Goal: Task Accomplishment & Management: Complete application form

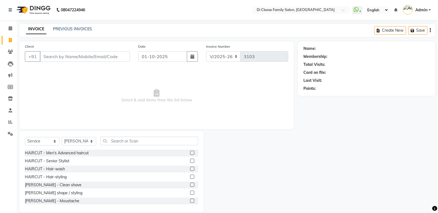
select select "6346"
select select "service"
select select "47551"
click at [54, 56] on input "Client" at bounding box center [85, 56] width 90 height 10
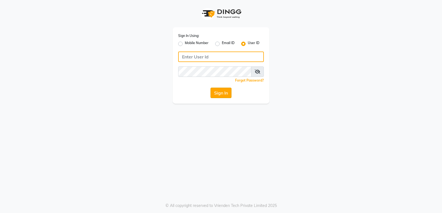
type input "diclasse"
click at [220, 93] on button "Sign In" at bounding box center [220, 93] width 21 height 10
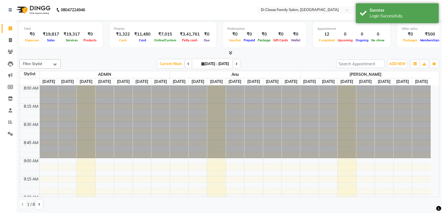
select select "en"
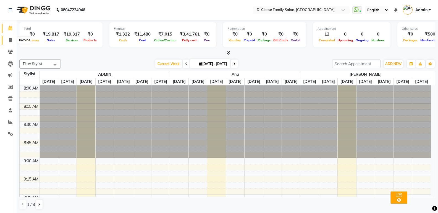
click at [11, 40] on icon at bounding box center [10, 40] width 3 height 4
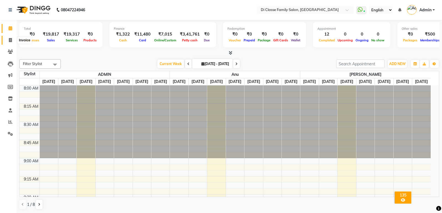
select select "6346"
select select "service"
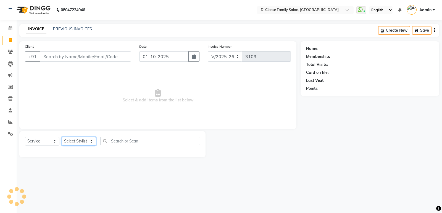
click at [86, 142] on select "Select Stylist" at bounding box center [79, 141] width 35 height 9
click at [119, 90] on span "Select & add items from the list below" at bounding box center [158, 95] width 266 height 55
drag, startPoint x: 82, startPoint y: 50, endPoint x: 83, endPoint y: 56, distance: 5.6
click at [83, 51] on div "Client +91" at bounding box center [78, 55] width 114 height 23
click at [83, 56] on input "Client" at bounding box center [85, 56] width 91 height 10
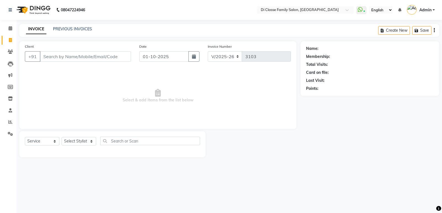
drag, startPoint x: 73, startPoint y: 50, endPoint x: 73, endPoint y: 55, distance: 5.2
click at [73, 55] on div "Client +91" at bounding box center [78, 55] width 114 height 23
click at [73, 55] on input "Client" at bounding box center [85, 56] width 91 height 10
click at [72, 60] on input "Client" at bounding box center [85, 56] width 91 height 10
click at [75, 25] on div "INVOICE PREVIOUS INVOICES Create New Save" at bounding box center [229, 30] width 420 height 13
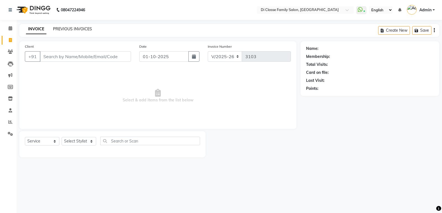
click at [69, 31] on link "PREVIOUS INVOICES" at bounding box center [72, 29] width 39 height 5
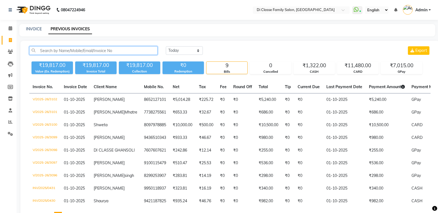
click at [72, 53] on input "text" at bounding box center [93, 50] width 128 height 9
click at [37, 28] on link "INVOICE" at bounding box center [34, 29] width 16 height 5
select select "6346"
select select "service"
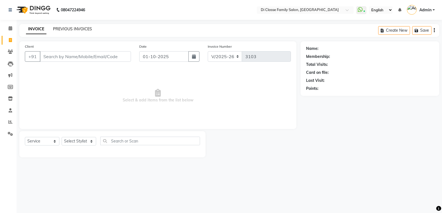
click at [69, 30] on link "PREVIOUS INVOICES" at bounding box center [72, 29] width 39 height 5
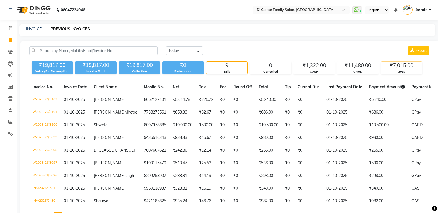
click at [388, 71] on div "GPay" at bounding box center [401, 72] width 41 height 5
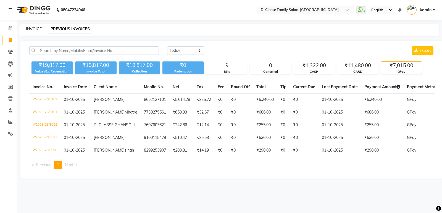
click at [29, 28] on link "INVOICE" at bounding box center [34, 29] width 16 height 5
select select "service"
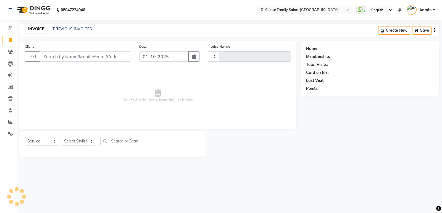
type input "3103"
select select "6346"
click at [64, 52] on input "Client" at bounding box center [85, 56] width 91 height 10
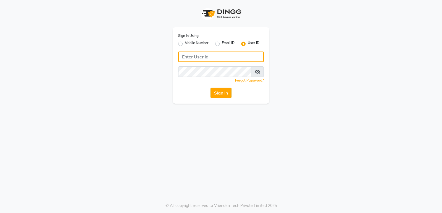
type input "diclasse"
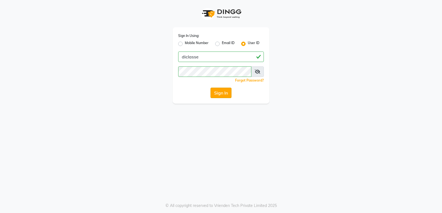
click at [229, 93] on button "Sign In" at bounding box center [220, 93] width 21 height 10
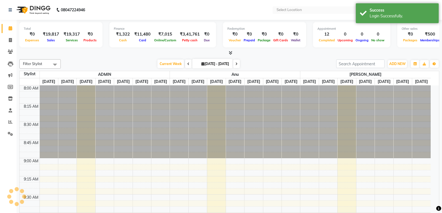
select select "en"
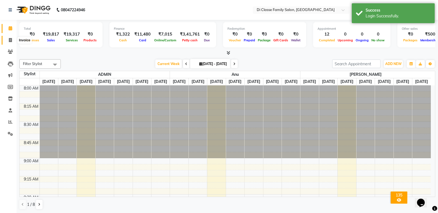
click at [14, 39] on span at bounding box center [11, 40] width 10 height 6
select select "service"
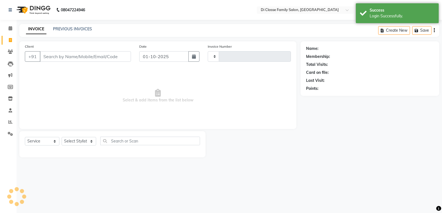
click at [64, 60] on input "Client" at bounding box center [85, 56] width 91 height 10
type input "b"
type input "3103"
select select "6346"
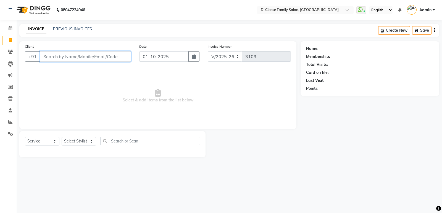
click at [74, 61] on input "Client" at bounding box center [85, 56] width 91 height 10
click at [85, 55] on input "Client" at bounding box center [85, 56] width 91 height 10
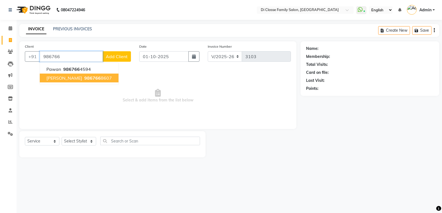
click at [84, 78] on span "986766" at bounding box center [92, 78] width 17 height 6
type input "9867668607"
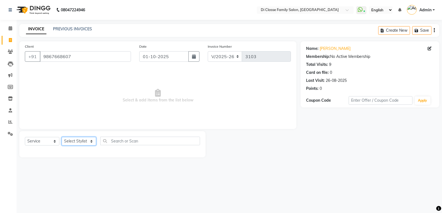
click at [72, 139] on select "Select Stylist ADMIN Anu Ayaz Kadri Javed KAPIL SINGH KOMAL Payal Pooja rahul R…" at bounding box center [79, 141] width 35 height 9
select select "47551"
click at [62, 137] on select "Select Stylist ADMIN Anu Ayaz Kadri Javed KAPIL SINGH KOMAL Payal Pooja rahul R…" at bounding box center [79, 141] width 35 height 9
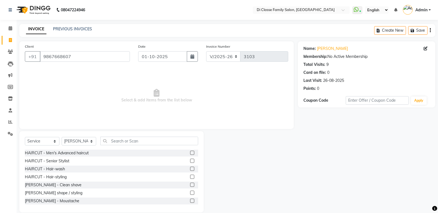
click at [190, 152] on label at bounding box center [192, 153] width 4 height 4
click at [190, 152] on input "checkbox" at bounding box center [192, 154] width 4 height 4
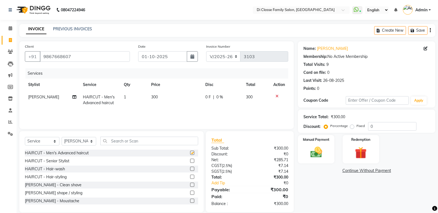
checkbox input "false"
click at [306, 144] on div "Manual Payment" at bounding box center [316, 150] width 38 height 30
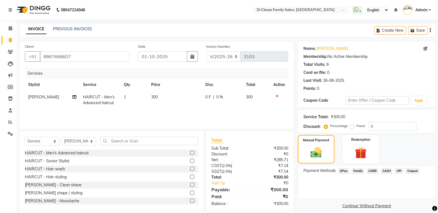
drag, startPoint x: 346, startPoint y: 168, endPoint x: 346, endPoint y: 175, distance: 6.9
click at [346, 167] on div "Payment Methods GPay Family CARD CASH UPI Coupon" at bounding box center [366, 182] width 137 height 33
drag, startPoint x: 346, startPoint y: 171, endPoint x: 350, endPoint y: 174, distance: 4.7
click at [347, 171] on span "GPay" at bounding box center [343, 171] width 11 height 6
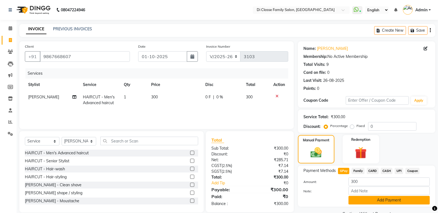
click at [372, 202] on button "Add Payment" at bounding box center [388, 200] width 81 height 9
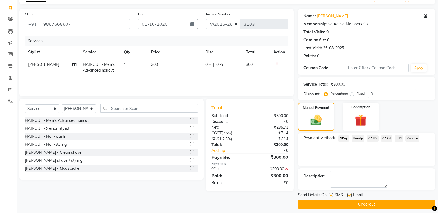
scroll to position [36, 0]
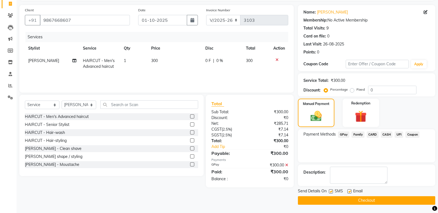
click at [377, 199] on button "Checkout" at bounding box center [366, 201] width 137 height 9
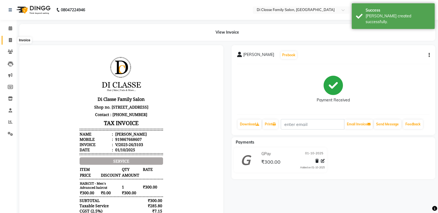
click at [8, 42] on span at bounding box center [11, 40] width 10 height 6
select select "service"
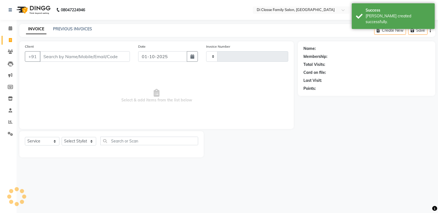
type input "3104"
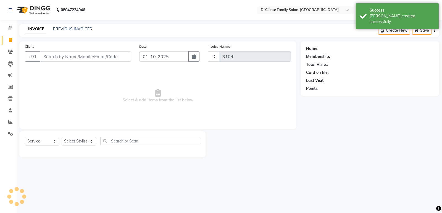
select select "6346"
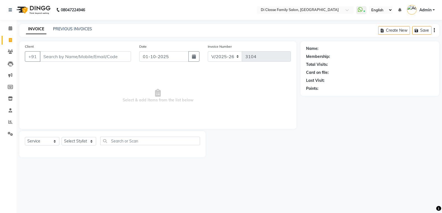
click at [79, 58] on input "Client" at bounding box center [85, 56] width 91 height 10
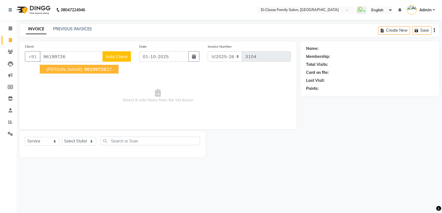
click at [71, 72] on button "Saman Afroz 96199726 27" at bounding box center [79, 69] width 79 height 9
type input "9619972627"
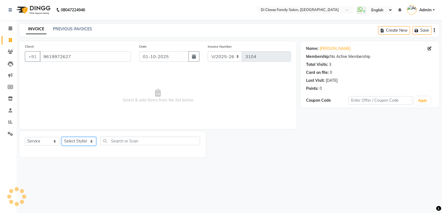
drag, startPoint x: 78, startPoint y: 142, endPoint x: 77, endPoint y: 137, distance: 5.2
click at [78, 142] on select "Select Stylist ADMIN Anu Ayaz Kadri Javed KAPIL SINGH KOMAL Payal Pooja rahul R…" at bounding box center [79, 141] width 35 height 9
click at [92, 143] on select "Select Stylist ADMIN Anu Ayaz Kadri Javed KAPIL SINGH KOMAL Payal Pooja rahul R…" at bounding box center [79, 141] width 35 height 9
select select "47551"
click at [62, 137] on select "Select Stylist ADMIN Anu Ayaz Kadri Javed KAPIL SINGH KOMAL Payal Pooja rahul R…" at bounding box center [79, 141] width 35 height 9
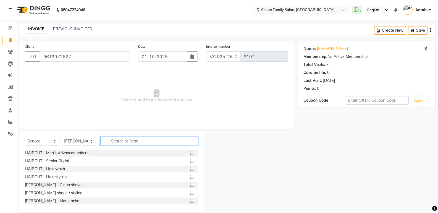
click at [107, 139] on input "text" at bounding box center [149, 141] width 98 height 9
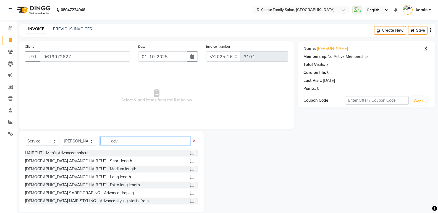
type input "adv"
click at [190, 161] on label at bounding box center [192, 161] width 4 height 4
click at [190, 161] on input "checkbox" at bounding box center [192, 162] width 4 height 4
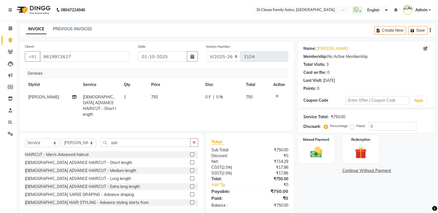
checkbox input "false"
drag, startPoint x: 204, startPoint y: 114, endPoint x: 213, endPoint y: 106, distance: 11.6
click at [204, 113] on td "0 F | 0 %" at bounding box center [222, 106] width 41 height 30
select select "47551"
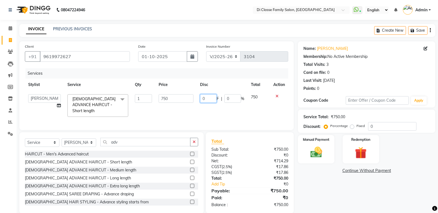
click at [215, 99] on input "0" at bounding box center [208, 98] width 17 height 9
type input "0250"
click at [2, 188] on div "Calendar Invoice Clients Leads Marketing Members Inventory Staff Reports Settin…" at bounding box center [37, 115] width 75 height 198
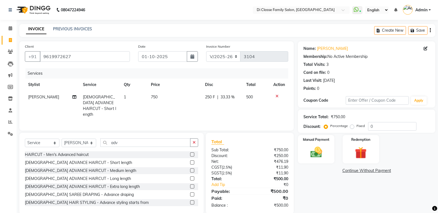
click at [205, 105] on td "250 F | 33.33 %" at bounding box center [222, 106] width 41 height 30
select select "47551"
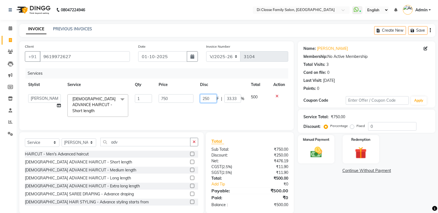
click at [207, 99] on input "250" at bounding box center [208, 98] width 17 height 9
click at [205, 98] on input "250" at bounding box center [208, 98] width 17 height 9
type input "150"
click at [309, 184] on div "Name: Saman Afroz Membership: No Active Membership Total Visits: 3 Card on file…" at bounding box center [368, 127] width 141 height 173
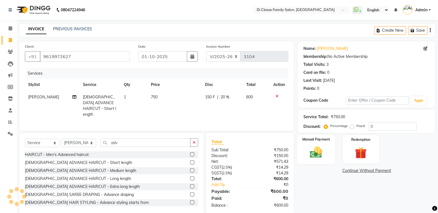
click at [312, 153] on img at bounding box center [316, 153] width 20 height 14
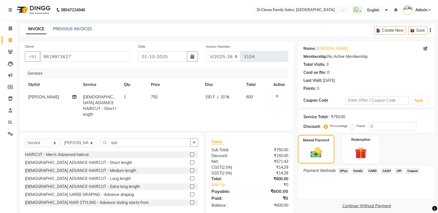
click at [343, 172] on span "GPay" at bounding box center [343, 171] width 11 height 6
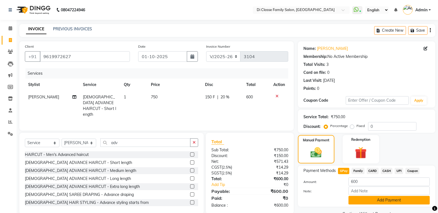
click at [355, 198] on button "Add Payment" at bounding box center [388, 200] width 81 height 9
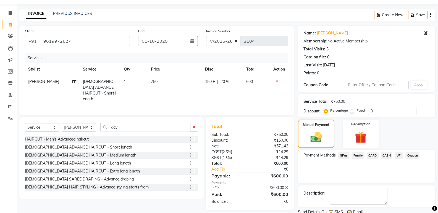
scroll to position [36, 0]
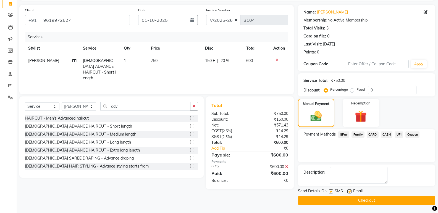
click at [356, 202] on button "Checkout" at bounding box center [366, 201] width 137 height 9
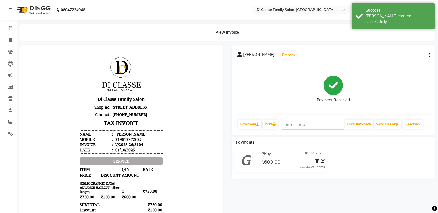
click at [12, 41] on span at bounding box center [11, 40] width 10 height 6
select select "service"
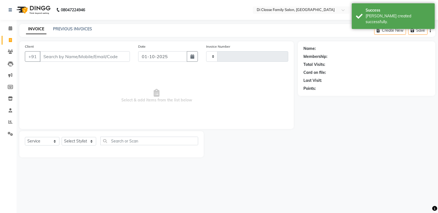
type input "3105"
select select "6346"
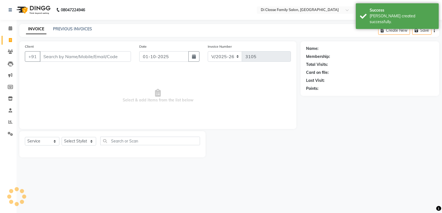
click at [76, 56] on input "Client" at bounding box center [85, 56] width 91 height 10
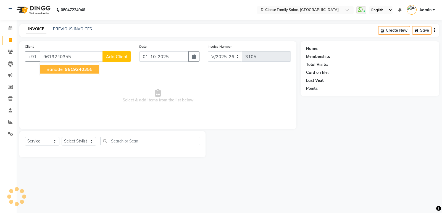
type input "9619240355"
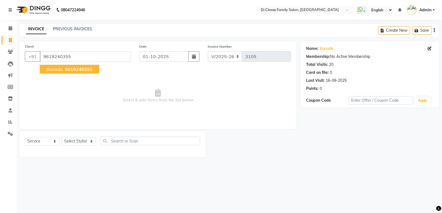
click at [81, 71] on span "961924035" at bounding box center [77, 70] width 25 height 6
click at [97, 143] on div "Select Service Product Membership Package Voucher Prepaid Gift Card Select Styl…" at bounding box center [112, 143] width 175 height 13
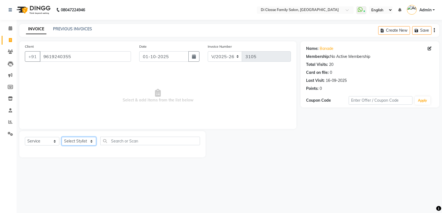
click at [94, 142] on select "Select Stylist ADMIN Anu Ayaz Kadri Javed KAPIL SINGH KOMAL Payal Pooja rahul R…" at bounding box center [79, 141] width 35 height 9
select select "92217"
click at [62, 137] on select "Select Stylist ADMIN Anu Ayaz Kadri Javed KAPIL SINGH KOMAL Payal Pooja rahul R…" at bounding box center [79, 141] width 35 height 9
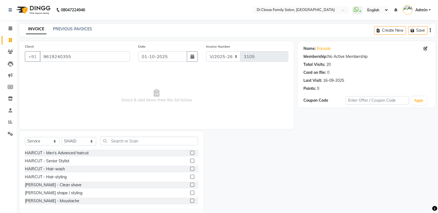
click at [228, 50] on div "Invoice Number INV/2025 V/2025-26 3105" at bounding box center [247, 55] width 91 height 23
click at [224, 54] on select "INV/2025 V/2025-26" at bounding box center [223, 56] width 35 height 10
select select "8538"
click at [206, 51] on select "INV/2025 V/2025-26" at bounding box center [223, 56] width 35 height 10
type input "0432"
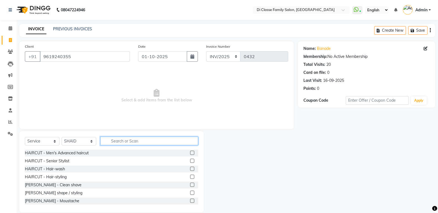
click at [148, 142] on input "text" at bounding box center [149, 141] width 98 height 9
click at [190, 187] on div at bounding box center [192, 186] width 4 height 6
click at [190, 185] on label at bounding box center [192, 185] width 4 height 4
click at [190, 185] on input "checkbox" at bounding box center [192, 186] width 4 height 4
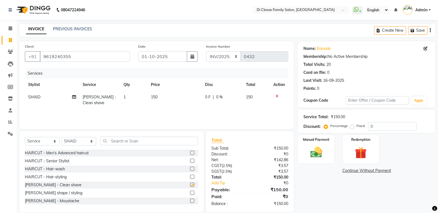
checkbox input "false"
click at [305, 160] on div "Manual Payment" at bounding box center [316, 150] width 38 height 30
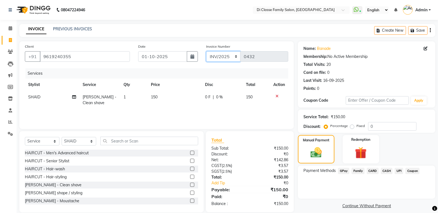
click at [231, 57] on select "INV/2025 V/2025-26" at bounding box center [223, 56] width 35 height 10
click at [206, 51] on select "INV/2025 V/2025-26" at bounding box center [223, 56] width 35 height 10
click at [388, 170] on span "CASH" at bounding box center [387, 171] width 12 height 6
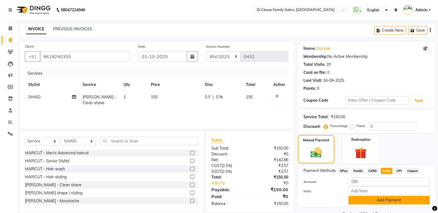
click at [389, 200] on button "Add Payment" at bounding box center [388, 200] width 81 height 9
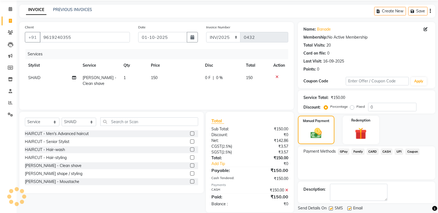
scroll to position [36, 0]
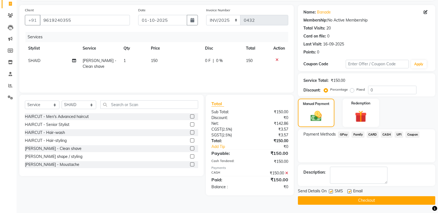
click at [389, 201] on button "Checkout" at bounding box center [366, 201] width 137 height 9
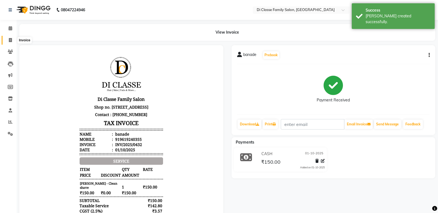
click at [14, 41] on span at bounding box center [11, 40] width 10 height 6
select select "6346"
select select "service"
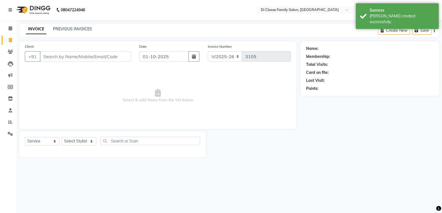
click at [78, 58] on input "Client" at bounding box center [85, 56] width 91 height 10
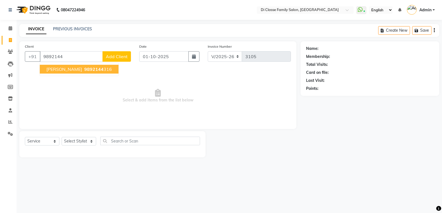
click at [77, 72] on button "Prathibha jain 9892144 316" at bounding box center [79, 69] width 79 height 9
type input "9892144316"
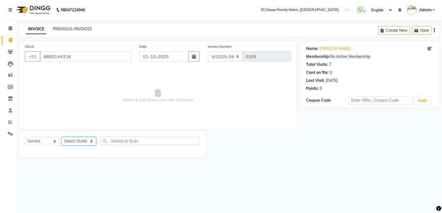
click at [76, 140] on select "Select Stylist ADMIN Anu Ayaz Kadri Javed KAPIL SINGH KOMAL Payal Pooja rahul R…" at bounding box center [79, 141] width 35 height 9
select select "47552"
click at [62, 137] on select "Select Stylist ADMIN Anu Ayaz Kadri Javed KAPIL SINGH KOMAL Payal Pooja rahul R…" at bounding box center [79, 141] width 35 height 9
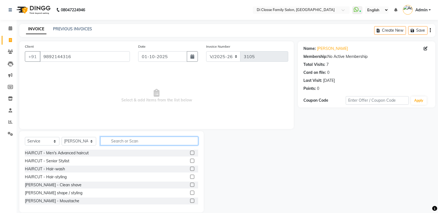
click at [139, 140] on input "text" at bounding box center [149, 141] width 98 height 9
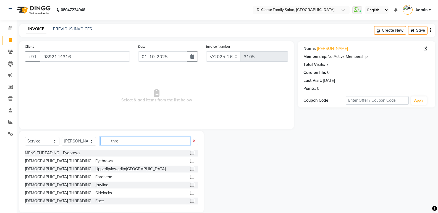
type input "thre"
click at [190, 160] on label at bounding box center [192, 161] width 4 height 4
click at [190, 160] on input "checkbox" at bounding box center [192, 162] width 4 height 4
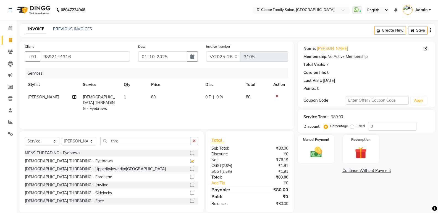
checkbox input "false"
click at [190, 168] on label at bounding box center [192, 169] width 4 height 4
click at [190, 168] on input "checkbox" at bounding box center [192, 170] width 4 height 4
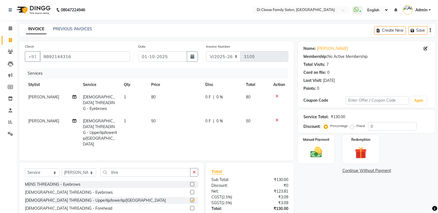
checkbox input "false"
click at [190, 191] on label at bounding box center [192, 193] width 4 height 4
click at [190, 191] on input "checkbox" at bounding box center [192, 193] width 4 height 4
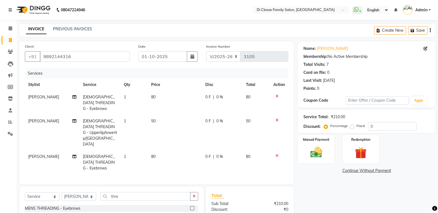
checkbox input "false"
drag, startPoint x: 188, startPoint y: 205, endPoint x: 114, endPoint y: 183, distance: 77.9
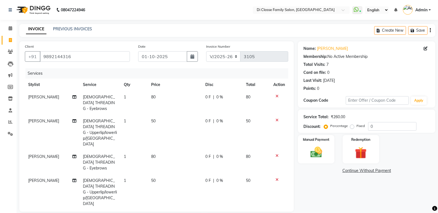
checkbox input "false"
click at [42, 151] on td "KOMAL" at bounding box center [52, 163] width 55 height 24
select select "47552"
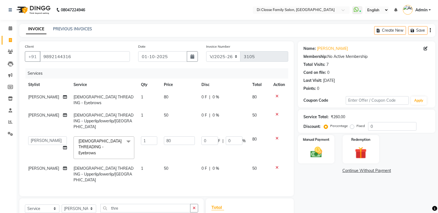
click at [40, 137] on td "ADMIN Anu Ayaz Kadri Javed KAPIL SINGH KOMAL Payal Pooja rahul Rutik Sachin SAD…" at bounding box center [47, 147] width 45 height 29
click at [38, 137] on select "ADMIN Anu Ayaz Kadri Javed KAPIL SINGH KOMAL Payal Pooja rahul Rutik Sachin SAD…" at bounding box center [47, 141] width 39 height 9
select select "47550"
click at [46, 163] on td "KOMAL" at bounding box center [47, 175] width 45 height 24
select select "47552"
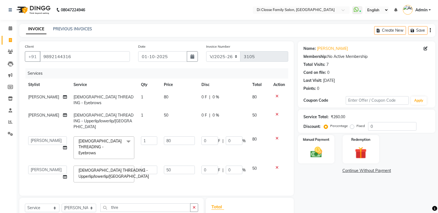
click at [46, 166] on select "ADMIN Anu Ayaz Kadri Javed KAPIL SINGH KOMAL Payal Pooja rahul Rutik Sachin SAD…" at bounding box center [47, 170] width 39 height 9
select select "47550"
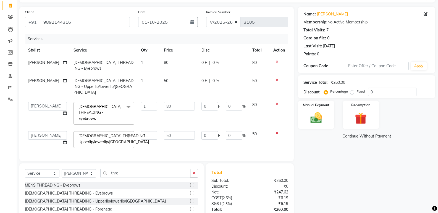
scroll to position [61, 0]
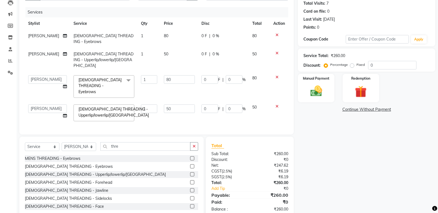
click at [341, 169] on div "Name: Prathibha Jain Membership: No Active Membership Total Visits: 7 Card on f…" at bounding box center [368, 99] width 141 height 238
drag, startPoint x: 327, startPoint y: 104, endPoint x: 318, endPoint y: 95, distance: 12.1
click at [324, 101] on div "Name: Prathibha Jain Membership: No Active Membership Total Visits: 7 Card on f…" at bounding box center [368, 99] width 141 height 238
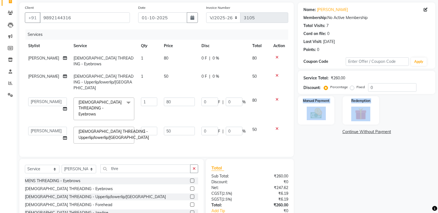
scroll to position [0, 0]
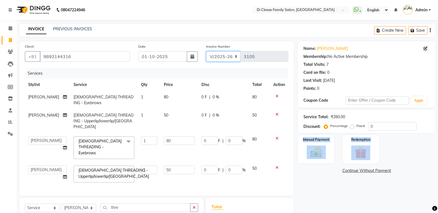
click at [227, 54] on select "INV/2025 V/2025-26" at bounding box center [223, 56] width 35 height 10
click at [226, 54] on select "INV/2025 V/2025-26" at bounding box center [223, 56] width 35 height 10
select select "8538"
click at [206, 51] on select "INV/2025 V/2025-26" at bounding box center [223, 56] width 35 height 10
type input "0433"
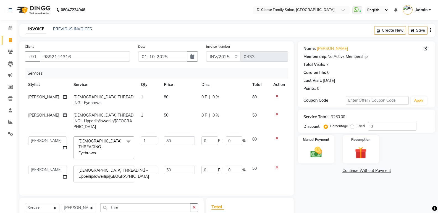
click at [329, 176] on div "Name: Prathibha Jain Membership: No Active Membership Total Visits: 7 Card on f…" at bounding box center [368, 160] width 141 height 238
click at [325, 153] on img at bounding box center [316, 153] width 20 height 14
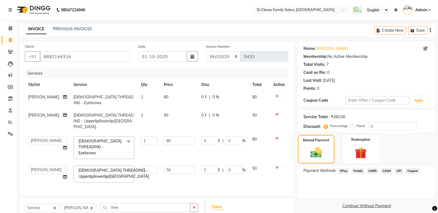
click at [384, 171] on span "CASH" at bounding box center [387, 171] width 12 height 6
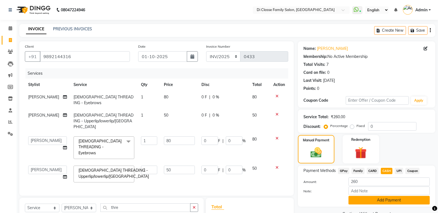
click at [380, 199] on button "Add Payment" at bounding box center [388, 200] width 81 height 9
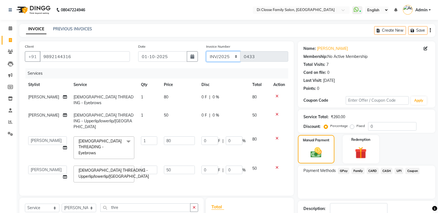
drag, startPoint x: 226, startPoint y: 54, endPoint x: 230, endPoint y: 61, distance: 7.0
click at [226, 54] on select "INV/2025 V/2025-26" at bounding box center [223, 56] width 35 height 10
click at [206, 51] on select "INV/2025 V/2025-26" at bounding box center [223, 56] width 35 height 10
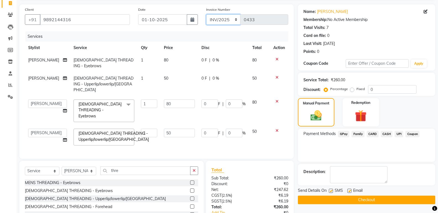
scroll to position [80, 0]
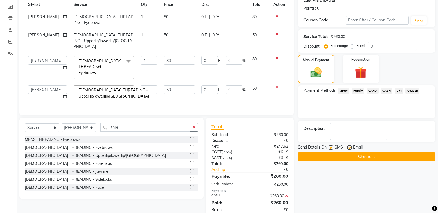
click at [379, 158] on button "Checkout" at bounding box center [366, 157] width 137 height 9
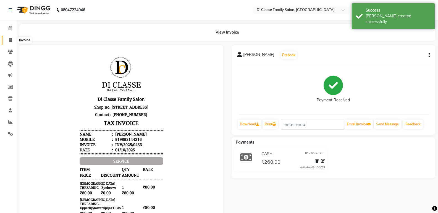
click at [7, 39] on span at bounding box center [11, 40] width 10 height 6
select select "6346"
select select "service"
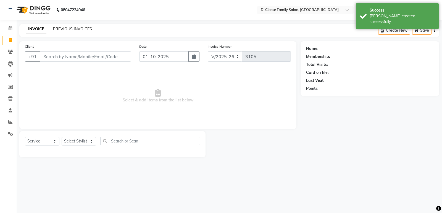
click at [67, 31] on link "PREVIOUS INVOICES" at bounding box center [72, 29] width 39 height 5
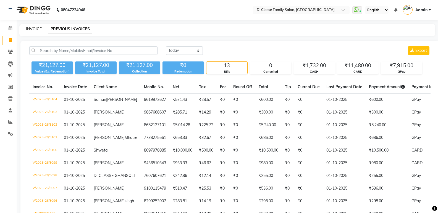
click at [28, 31] on link "INVOICE" at bounding box center [34, 29] width 16 height 5
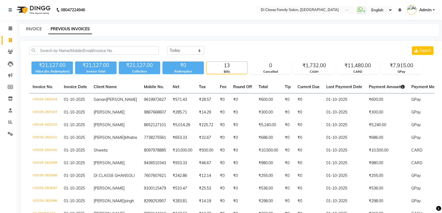
select select "6346"
select select "service"
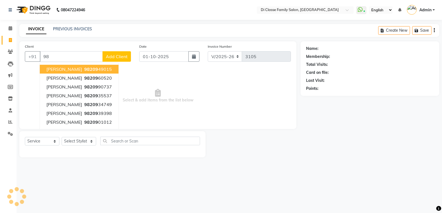
type input "9"
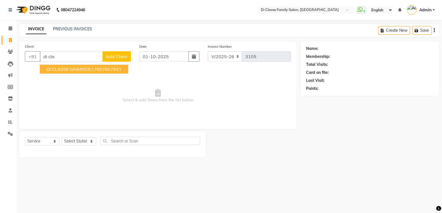
click at [67, 72] on button "DI CLASSE GHANSOLI 7607607621" at bounding box center [84, 69] width 88 height 9
type input "7607607621"
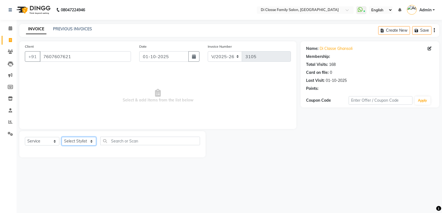
click at [70, 138] on select "Select Stylist ADMIN Anu Ayaz Kadri Javed KAPIL SINGH KOMAL Payal Pooja rahul R…" at bounding box center [79, 141] width 35 height 9
select select "50058"
click at [62, 137] on select "Select Stylist ADMIN Anu Ayaz Kadri Javed KAPIL SINGH KOMAL Payal Pooja rahul R…" at bounding box center [79, 141] width 35 height 9
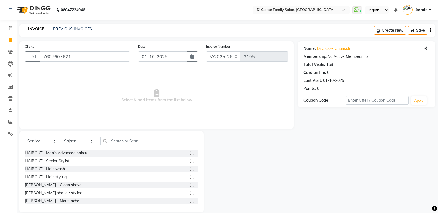
click at [190, 154] on div at bounding box center [194, 153] width 8 height 7
click at [190, 153] on label at bounding box center [192, 153] width 4 height 4
click at [190, 153] on input "checkbox" at bounding box center [192, 154] width 4 height 4
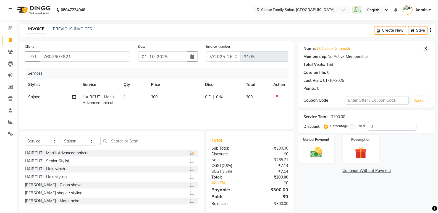
checkbox input "false"
click at [327, 157] on div "Manual Payment" at bounding box center [316, 150] width 38 height 30
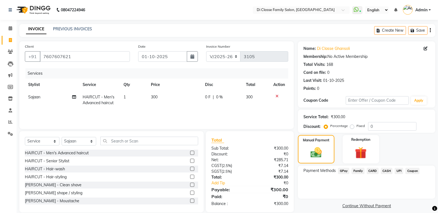
click at [344, 170] on span "GPay" at bounding box center [343, 171] width 11 height 6
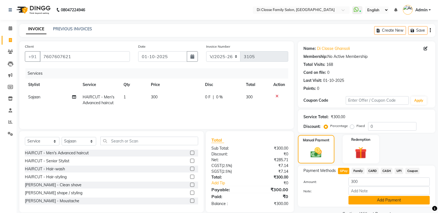
click at [359, 204] on button "Add Payment" at bounding box center [388, 200] width 81 height 9
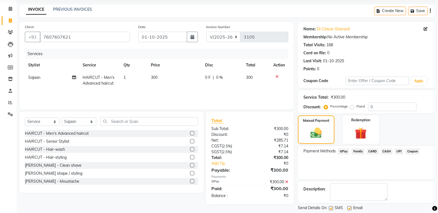
scroll to position [36, 0]
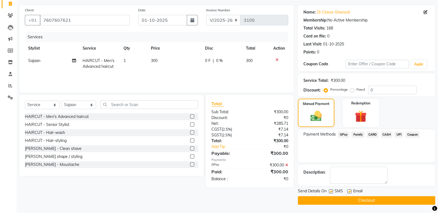
click at [354, 201] on button "Checkout" at bounding box center [366, 201] width 137 height 9
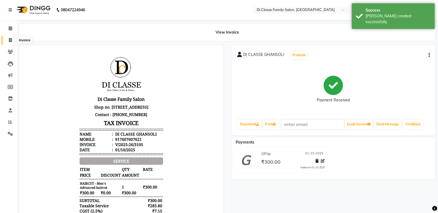
click at [10, 40] on icon at bounding box center [10, 40] width 3 height 4
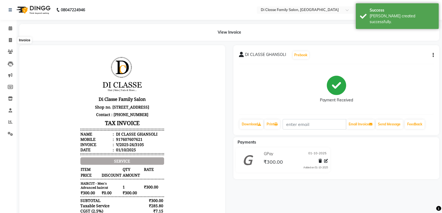
select select "6346"
select select "service"
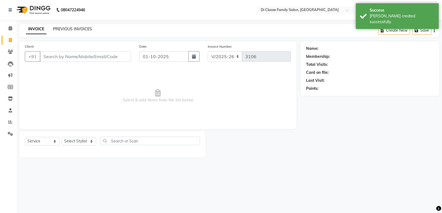
click at [78, 28] on link "PREVIOUS INVOICES" at bounding box center [72, 29] width 39 height 5
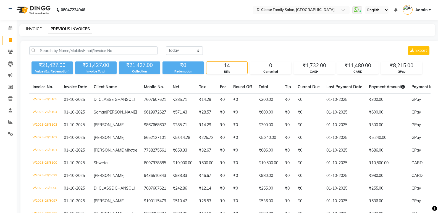
click at [32, 29] on link "INVOICE" at bounding box center [34, 29] width 16 height 5
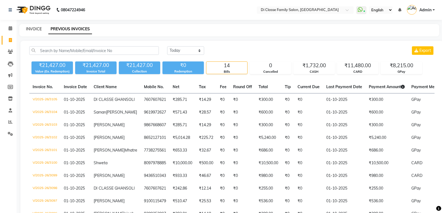
select select "service"
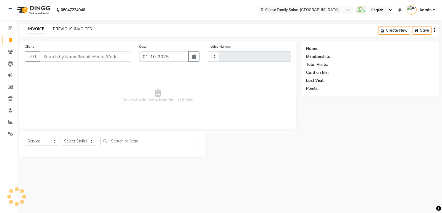
click at [69, 30] on link "PREVIOUS INVOICES" at bounding box center [72, 29] width 39 height 5
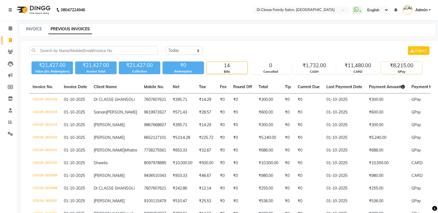
click at [400, 70] on div "GPay" at bounding box center [401, 72] width 41 height 5
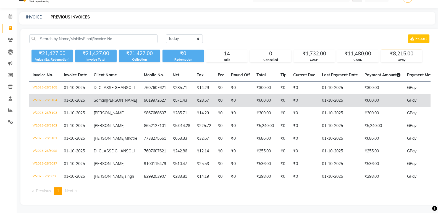
scroll to position [28, 0]
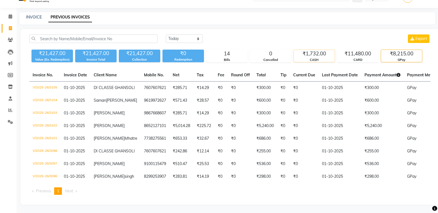
click at [318, 50] on div "₹1,732.00" at bounding box center [314, 54] width 41 height 8
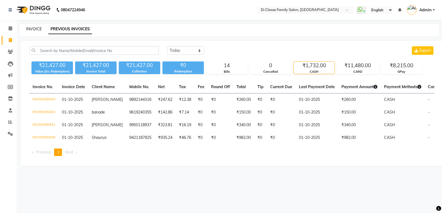
click at [37, 29] on link "INVOICE" at bounding box center [34, 29] width 16 height 5
select select "service"
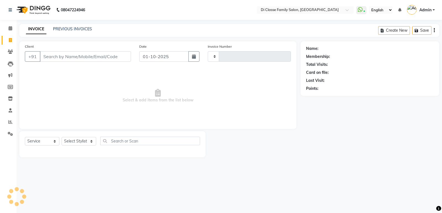
type input "3106"
select select "6346"
click at [69, 54] on input "Client" at bounding box center [85, 56] width 91 height 10
click at [69, 58] on input "Client" at bounding box center [85, 56] width 91 height 10
type input "f"
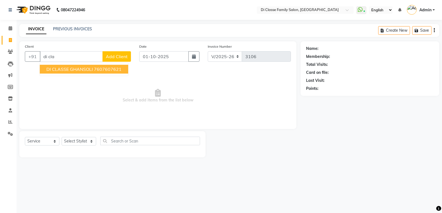
click at [70, 71] on span "DI CLASSE GHANSOLI" at bounding box center [69, 70] width 46 height 6
type input "7607607621"
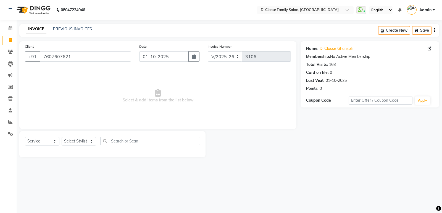
click at [83, 137] on div "Select Service Product Membership Package Voucher Prepaid Gift Card Select Styl…" at bounding box center [112, 143] width 175 height 13
click at [81, 141] on select "Select Stylist ADMIN Anu Ayaz Kadri Javed KAPIL SINGH KOMAL Payal Pooja rahul R…" at bounding box center [79, 141] width 35 height 9
click at [62, 137] on select "Select Stylist ADMIN Anu Ayaz Kadri Javed KAPIL SINGH KOMAL Payal Pooja rahul R…" at bounding box center [79, 141] width 35 height 9
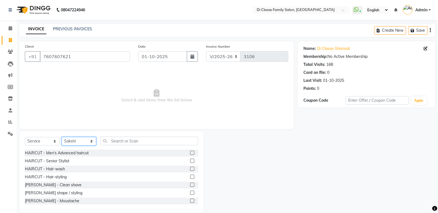
click at [75, 143] on select "Select Stylist ADMIN Anu Ayaz Kadri Javed KAPIL SINGH KOMAL Payal Pooja rahul R…" at bounding box center [79, 141] width 35 height 9
select select "50058"
click at [62, 137] on select "Select Stylist ADMIN Anu Ayaz Kadri Javed KAPIL SINGH KOMAL Payal Pooja rahul R…" at bounding box center [79, 141] width 35 height 9
click at [190, 186] on label at bounding box center [192, 185] width 4 height 4
click at [190, 186] on input "checkbox" at bounding box center [192, 186] width 4 height 4
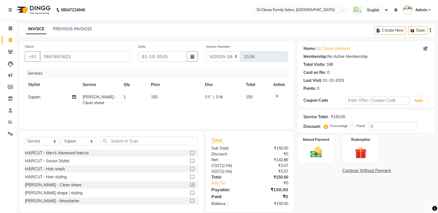
checkbox input "false"
click at [305, 156] on div "Manual Payment" at bounding box center [316, 150] width 38 height 30
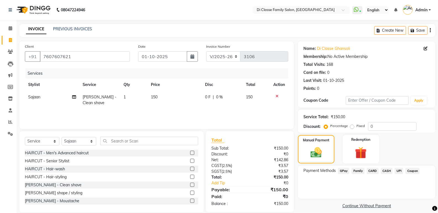
click at [344, 172] on span "GPay" at bounding box center [343, 171] width 11 height 6
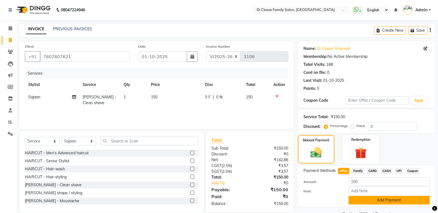
click at [362, 199] on button "Add Payment" at bounding box center [388, 200] width 81 height 9
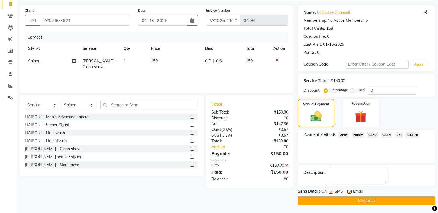
scroll to position [36, 0]
click at [362, 204] on button "Checkout" at bounding box center [366, 201] width 137 height 9
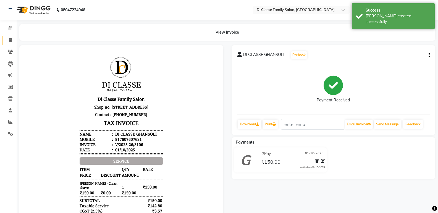
click at [5, 42] on link "Invoice" at bounding box center [8, 40] width 13 height 9
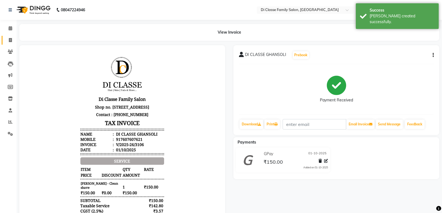
select select "6346"
select select "service"
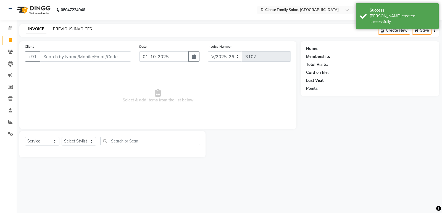
click at [60, 30] on link "PREVIOUS INVOICES" at bounding box center [72, 29] width 39 height 5
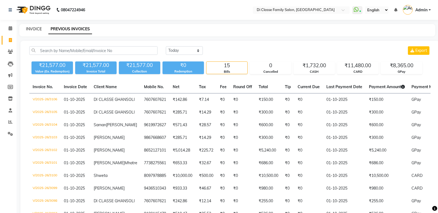
click at [33, 27] on link "INVOICE" at bounding box center [34, 29] width 16 height 5
select select "service"
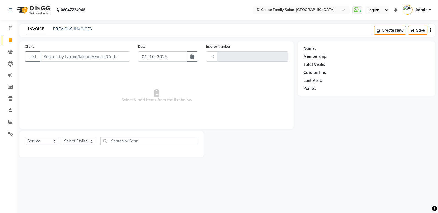
type input "3107"
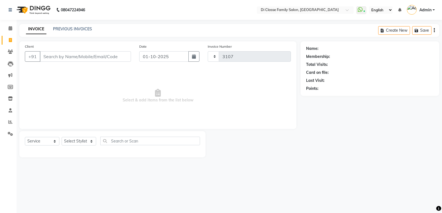
select select "6346"
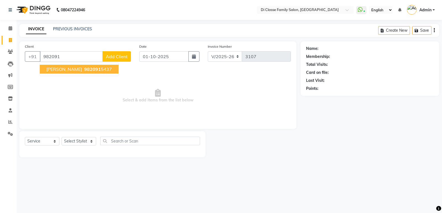
click at [91, 72] on span "982091" at bounding box center [92, 70] width 17 height 6
type input "9820915437"
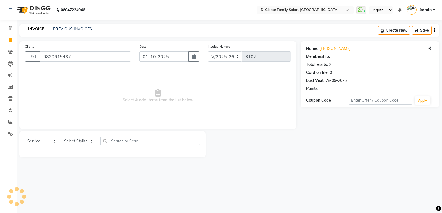
select select "1: Object"
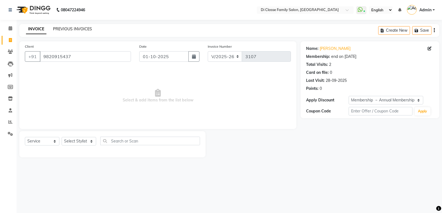
click at [66, 30] on link "PREVIOUS INVOICES" at bounding box center [72, 29] width 39 height 5
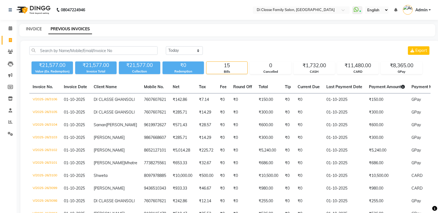
click at [32, 29] on link "INVOICE" at bounding box center [34, 29] width 16 height 5
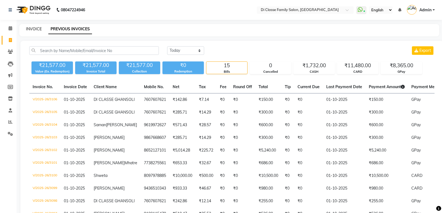
select select "service"
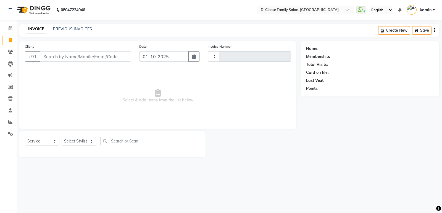
type input "3107"
select select "6346"
click at [63, 30] on link "PREVIOUS INVOICES" at bounding box center [72, 29] width 39 height 5
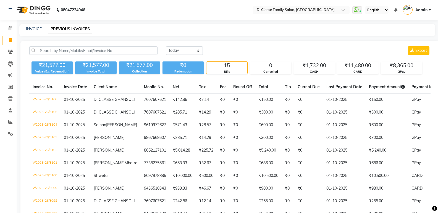
click at [41, 28] on div "INVOICE PREVIOUS INVOICES" at bounding box center [223, 29] width 409 height 6
click at [37, 28] on link "INVOICE" at bounding box center [34, 29] width 16 height 5
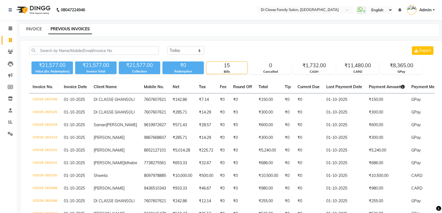
select select "6346"
select select "service"
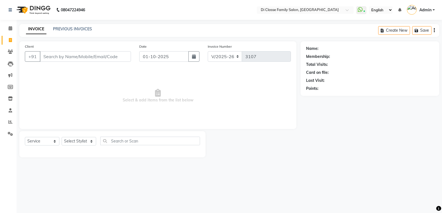
click at [79, 32] on div "PREVIOUS INVOICES" at bounding box center [72, 29] width 39 height 6
click at [78, 31] on link "PREVIOUS INVOICES" at bounding box center [72, 29] width 39 height 5
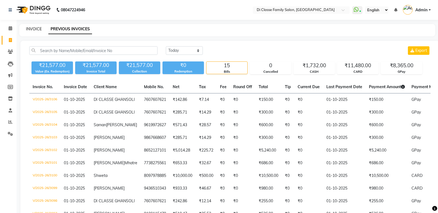
click at [36, 27] on link "INVOICE" at bounding box center [34, 29] width 16 height 5
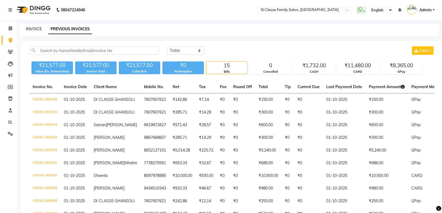
select select "6346"
select select "service"
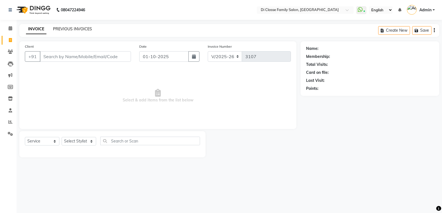
click at [67, 29] on link "PREVIOUS INVOICES" at bounding box center [72, 29] width 39 height 5
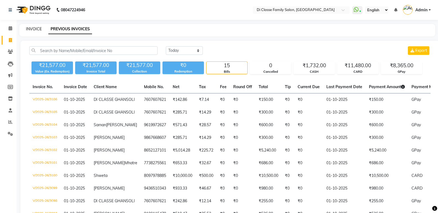
click at [27, 29] on link "INVOICE" at bounding box center [34, 29] width 16 height 5
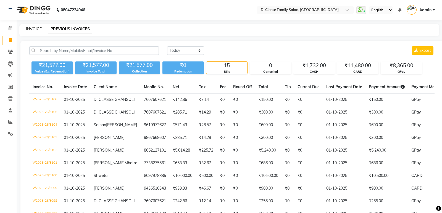
select select "6346"
select select "service"
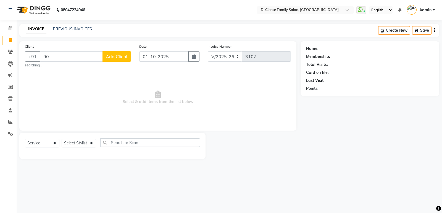
type input "9"
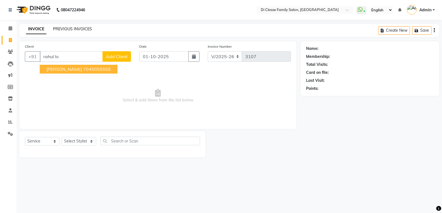
type input "rahul lo"
click at [71, 31] on link "PREVIOUS INVOICES" at bounding box center [72, 29] width 39 height 5
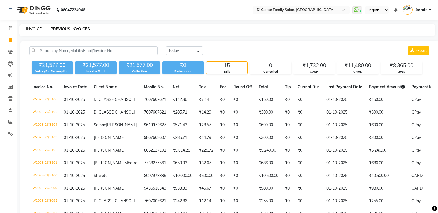
click at [32, 28] on link "INVOICE" at bounding box center [34, 29] width 16 height 5
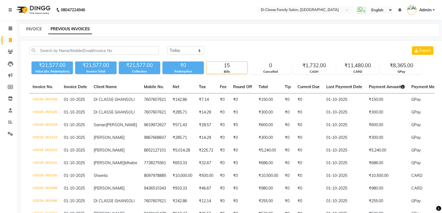
select select "6346"
select select "service"
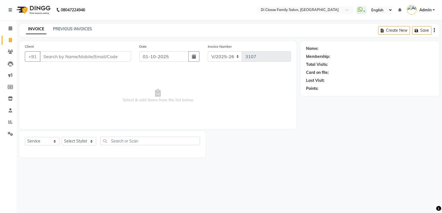
drag, startPoint x: 439, startPoint y: 208, endPoint x: 199, endPoint y: 153, distance: 245.9
click at [320, 189] on body "08047224946 Select Location × Di Classe Family Salon, Ghansoli WhatsApp Status …" at bounding box center [221, 106] width 442 height 213
click at [335, 159] on main "INVOICE PREVIOUS INVOICES Create New Save Client +91 Date 01-10-2025 Invoice Nu…" at bounding box center [229, 95] width 425 height 142
click at [82, 28] on link "PREVIOUS INVOICES" at bounding box center [72, 29] width 39 height 5
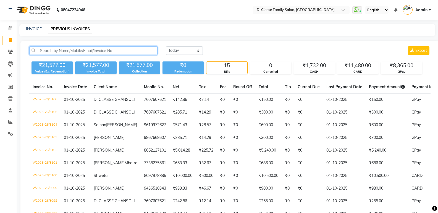
click at [69, 51] on input "text" at bounding box center [93, 50] width 128 height 9
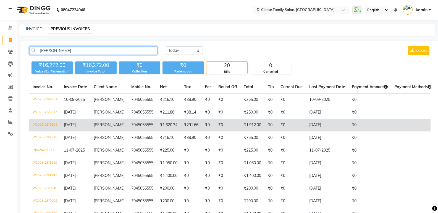
type input "rahul lokh"
click at [157, 132] on td "₹1,620.34" at bounding box center [169, 125] width 24 height 13
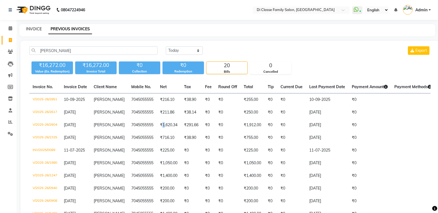
click at [36, 30] on link "INVOICE" at bounding box center [34, 29] width 16 height 5
select select "6346"
select select "service"
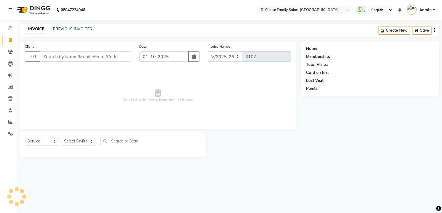
click at [99, 47] on div "Client +91" at bounding box center [78, 55] width 114 height 23
click at [96, 54] on input "Client" at bounding box center [85, 56] width 91 height 10
paste input "7045055555"
type input "7045055555"
select select "1: Object"
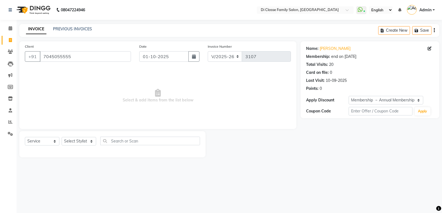
click at [87, 134] on div "Select Service Product Membership Package Voucher Prepaid Gift Card Select Styl…" at bounding box center [112, 144] width 186 height 26
click at [86, 137] on div "Select Service Product Membership Package Voucher Prepaid Gift Card Select Styl…" at bounding box center [112, 144] width 186 height 26
click at [88, 142] on select "Select Stylist ADMIN Anu Ayaz Kadri Javed KAPIL SINGH KOMAL Payal Pooja rahul R…" at bounding box center [79, 141] width 35 height 9
click at [62, 137] on select "Select Stylist ADMIN Anu Ayaz Kadri Javed KAPIL SINGH KOMAL Payal Pooja rahul R…" at bounding box center [79, 141] width 35 height 9
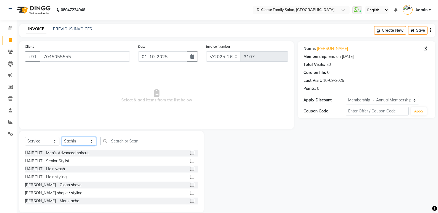
click at [86, 143] on select "Select Stylist ADMIN Anu Ayaz Kadri Javed KAPIL SINGH KOMAL Payal Pooja rahul R…" at bounding box center [79, 141] width 35 height 9
select select "47551"
click at [62, 137] on select "Select Stylist ADMIN Anu Ayaz Kadri Javed KAPIL SINGH KOMAL Payal Pooja rahul R…" at bounding box center [79, 141] width 35 height 9
click at [190, 152] on label at bounding box center [192, 153] width 4 height 4
click at [190, 152] on input "checkbox" at bounding box center [192, 154] width 4 height 4
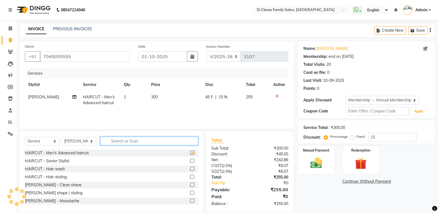
click at [176, 144] on input "text" at bounding box center [149, 141] width 98 height 9
checkbox input "false"
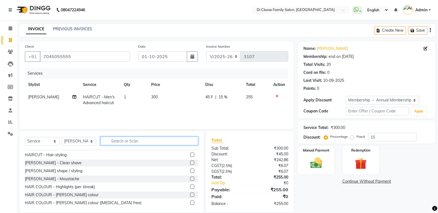
scroll to position [55, 0]
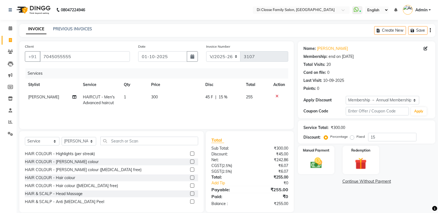
click at [190, 177] on label at bounding box center [192, 178] width 4 height 4
click at [190, 177] on input "checkbox" at bounding box center [192, 178] width 4 height 4
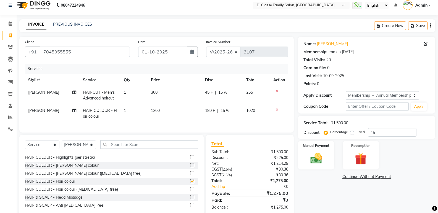
checkbox input "false"
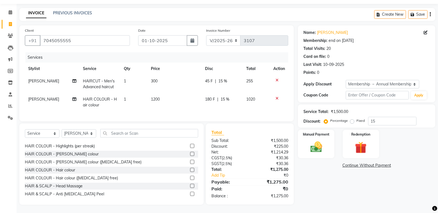
scroll to position [20, 0]
click at [352, 193] on div "Name: Rahul Lokhande Membership: end on 31-07-2026 Total Visits: 20 Card on fil…" at bounding box center [368, 115] width 141 height 180
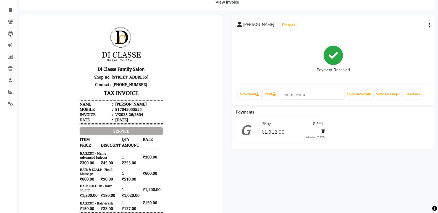
scroll to position [55, 0]
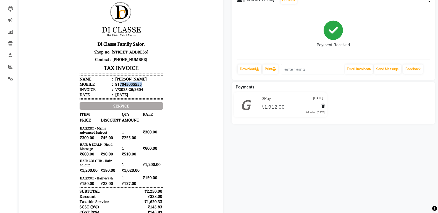
drag, startPoint x: 116, startPoint y: 85, endPoint x: 146, endPoint y: 85, distance: 30.1
click at [146, 85] on li "Mobile : 917045055555" at bounding box center [121, 84] width 83 height 5
copy div "7045055555"
